Goal: Task Accomplishment & Management: Complete application form

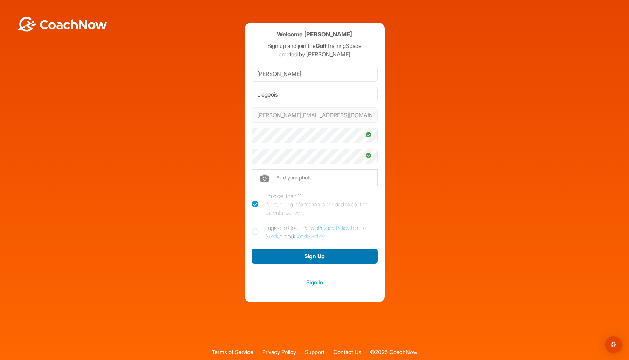
click at [309, 256] on button "Sign Up" at bounding box center [315, 256] width 126 height 15
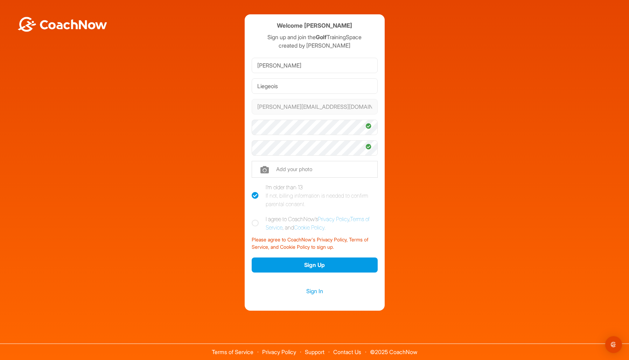
click at [256, 224] on icon at bounding box center [255, 223] width 7 height 7
click at [256, 219] on input "I agree to CoachNow's Privacy Policy , Terms of Service , and Cookie Policy ." at bounding box center [254, 217] width 5 height 5
checkbox input "true"
click at [333, 265] on button "Sign Up" at bounding box center [315, 265] width 126 height 15
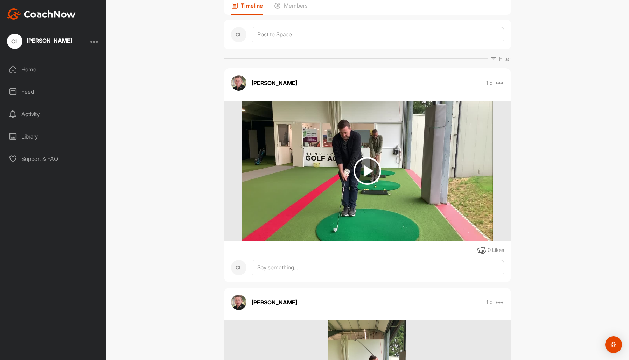
scroll to position [70, 0]
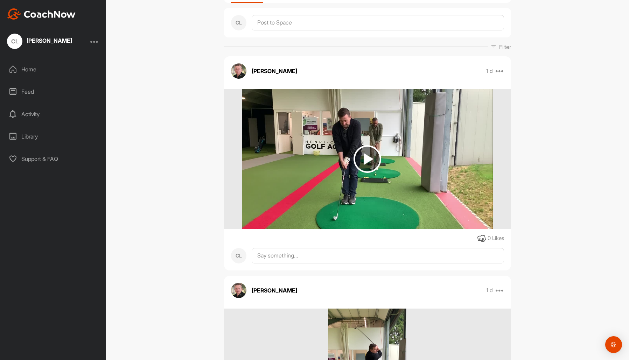
click at [361, 172] on img at bounding box center [368, 159] width 28 height 28
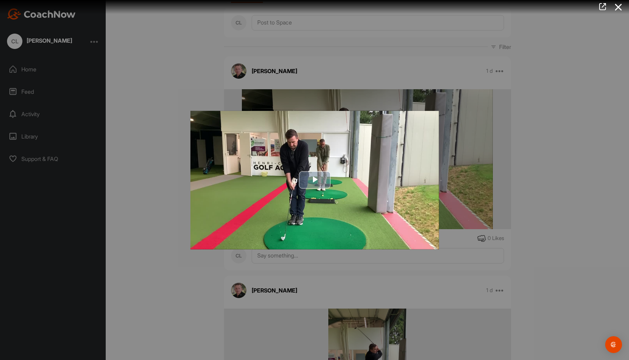
click at [315, 180] on span "Video Player" at bounding box center [315, 180] width 0 height 0
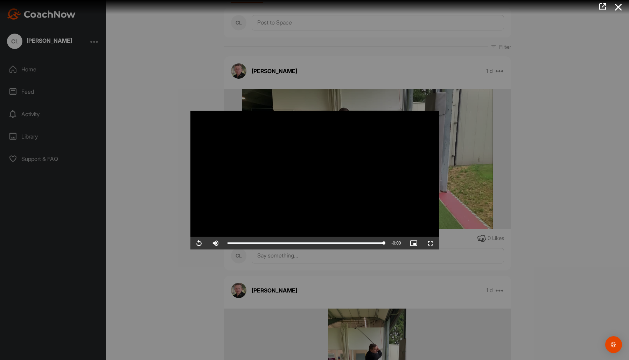
click at [464, 287] on div at bounding box center [314, 180] width 629 height 360
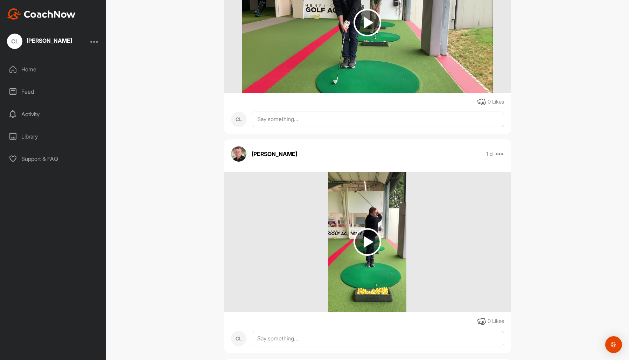
scroll to position [210, 0]
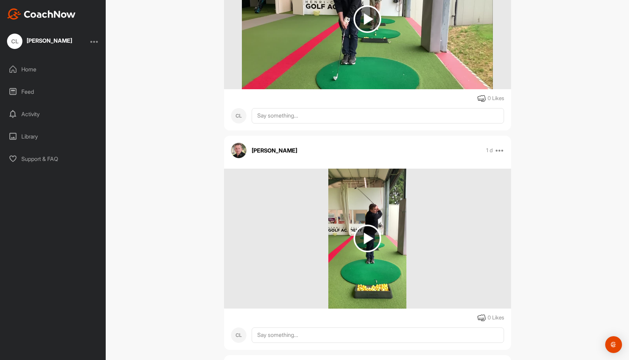
click at [362, 252] on img at bounding box center [368, 239] width 28 height 28
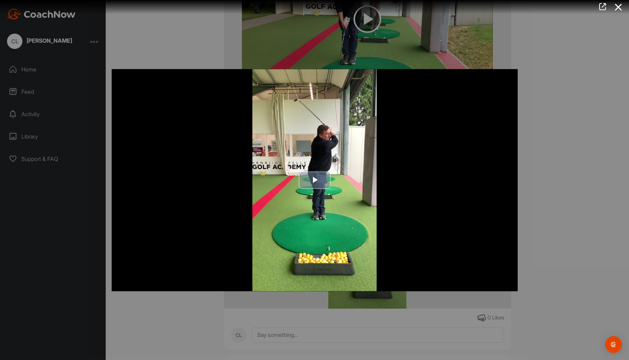
click at [315, 180] on span "Video Player" at bounding box center [315, 180] width 0 height 0
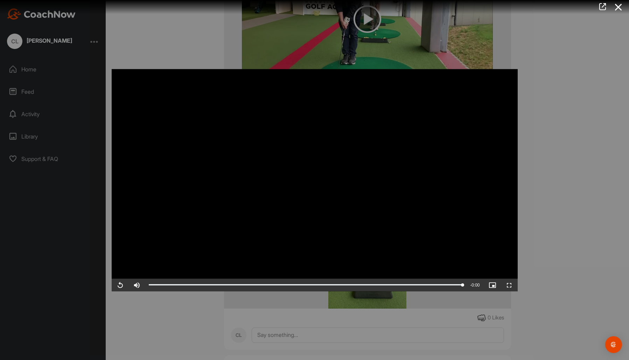
click at [551, 151] on div at bounding box center [314, 180] width 629 height 360
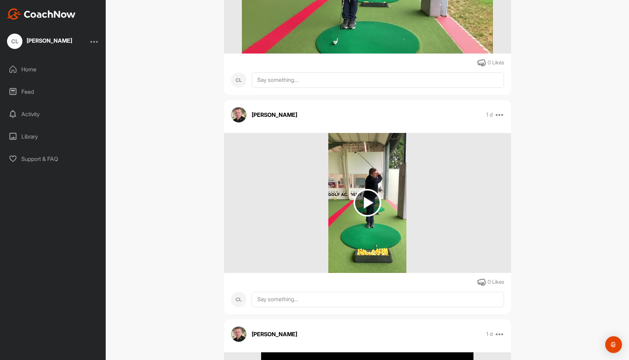
scroll to position [245, 0]
